Goal: Find specific page/section: Find specific page/section

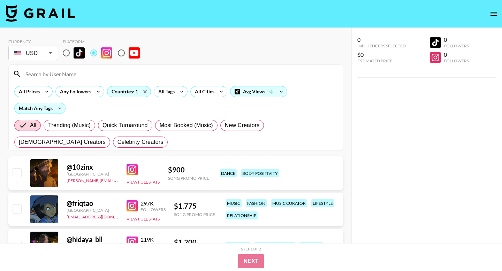
click at [89, 76] on input at bounding box center [179, 73] width 317 height 11
click at [67, 55] on input "radio" at bounding box center [66, 53] width 15 height 15
radio input "true"
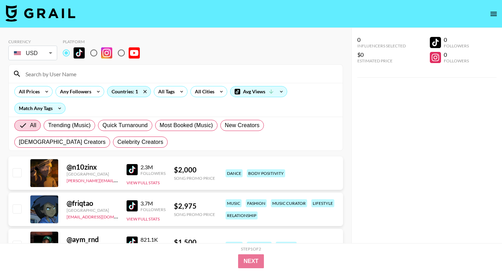
click at [68, 71] on input at bounding box center [179, 73] width 317 height 11
paste input "lianakramirez"
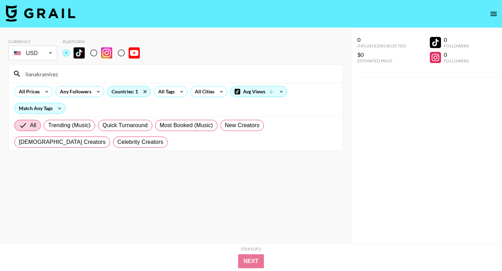
type input "lianakramirez"
click at [92, 56] on input "radio" at bounding box center [93, 53] width 15 height 15
radio input "true"
click at [69, 50] on input "radio" at bounding box center [66, 53] width 15 height 15
radio input "true"
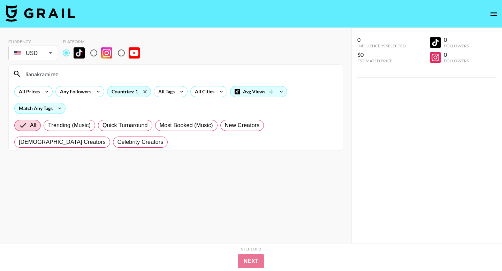
drag, startPoint x: 75, startPoint y: 72, endPoint x: 0, endPoint y: 72, distance: 75.3
click at [0, 72] on div "Currency USD USD ​ Platform lianakramirez All Prices Any Followers Countries: 1…" at bounding box center [175, 149] width 351 height 243
drag, startPoint x: 83, startPoint y: 77, endPoint x: 0, endPoint y: 77, distance: 83.0
click at [0, 77] on div "Currency USD USD ​ Platform lianakramirez All Prices Any Followers Countries: 1…" at bounding box center [175, 149] width 351 height 243
paste input "bratzdxlll"
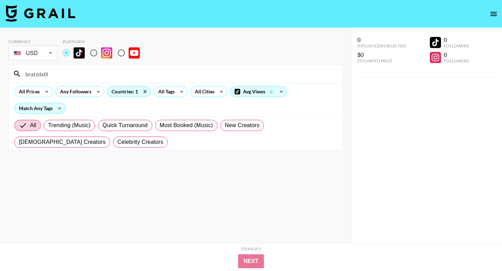
drag, startPoint x: 76, startPoint y: 75, endPoint x: 19, endPoint y: 72, distance: 56.5
click at [19, 72] on div "bratzdxlll" at bounding box center [176, 74] width 334 height 18
paste input "valeriahdzzz"
type input "valeriahdzzz"
click at [93, 51] on input "radio" at bounding box center [93, 53] width 15 height 15
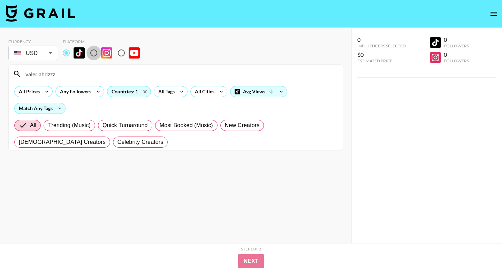
radio input "true"
click at [62, 73] on input "valeriahdzzz" at bounding box center [179, 73] width 317 height 11
click at [64, 49] on input "radio" at bounding box center [66, 53] width 15 height 15
radio input "true"
click at [64, 77] on input "valeriahdzzz" at bounding box center [179, 73] width 317 height 11
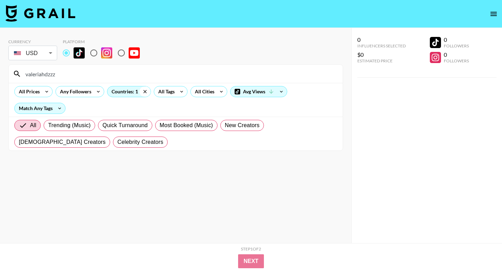
click at [146, 92] on icon at bounding box center [144, 91] width 11 height 10
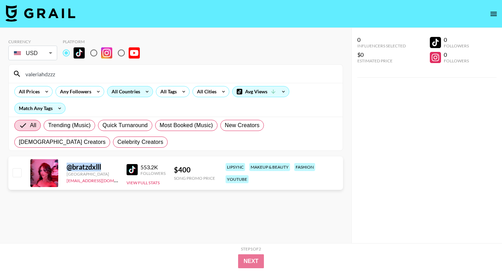
drag, startPoint x: 105, startPoint y: 170, endPoint x: 59, endPoint y: 162, distance: 46.3
click at [58, 165] on div "@ bratzdxlll [GEOGRAPHIC_DATA] [EMAIL_ADDRESS][DOMAIN_NAME] 553.2K Followers Vi…" at bounding box center [175, 173] width 335 height 33
copy div "@ bratzdxlll"
drag, startPoint x: 82, startPoint y: 80, endPoint x: 25, endPoint y: 74, distance: 57.2
click at [25, 74] on div "valeriahdzzz" at bounding box center [176, 74] width 334 height 18
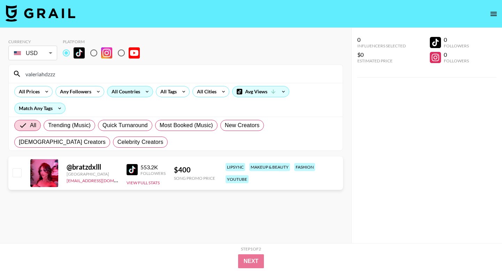
drag, startPoint x: 67, startPoint y: 69, endPoint x: 0, endPoint y: 69, distance: 66.9
click at [0, 69] on div "Currency USD USD ​ Platform valeriahdzzz All Prices Any Followers All Countries…" at bounding box center [175, 149] width 351 height 243
drag, startPoint x: 76, startPoint y: 77, endPoint x: 22, endPoint y: 74, distance: 54.2
click at [22, 74] on input "valeriahdzzz" at bounding box center [179, 73] width 317 height 11
paste input "[PERSON_NAME].[PERSON_NAME]"
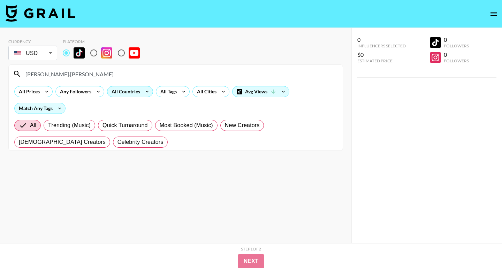
type input "[PERSON_NAME].[PERSON_NAME]"
click at [94, 54] on input "radio" at bounding box center [93, 53] width 15 height 15
radio input "true"
click at [66, 53] on input "radio" at bounding box center [66, 53] width 15 height 15
radio input "true"
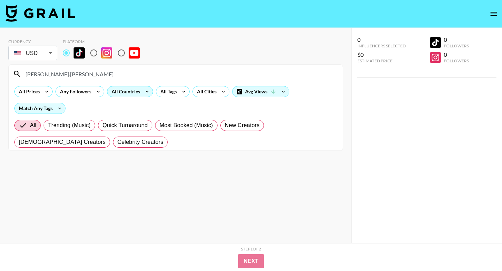
click at [81, 73] on input "[PERSON_NAME].[PERSON_NAME]" at bounding box center [179, 73] width 317 height 11
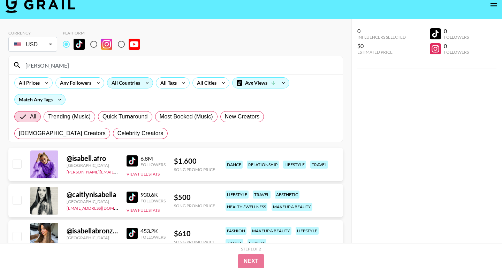
scroll to position [10, 0]
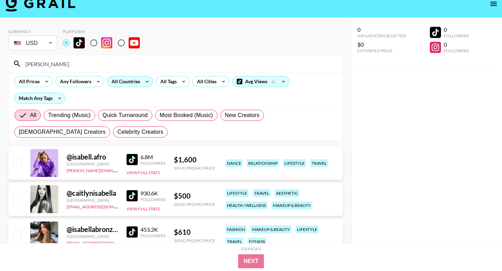
drag, startPoint x: 91, startPoint y: 60, endPoint x: 111, endPoint y: 71, distance: 23.4
click at [111, 71] on div "[PERSON_NAME]" at bounding box center [176, 64] width 334 height 18
paste input "nevaaada"
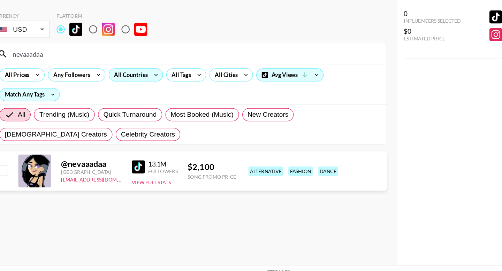
type input "nevaaadaa"
click at [131, 157] on img at bounding box center [132, 159] width 11 height 11
